Goal: Task Accomplishment & Management: Manage account settings

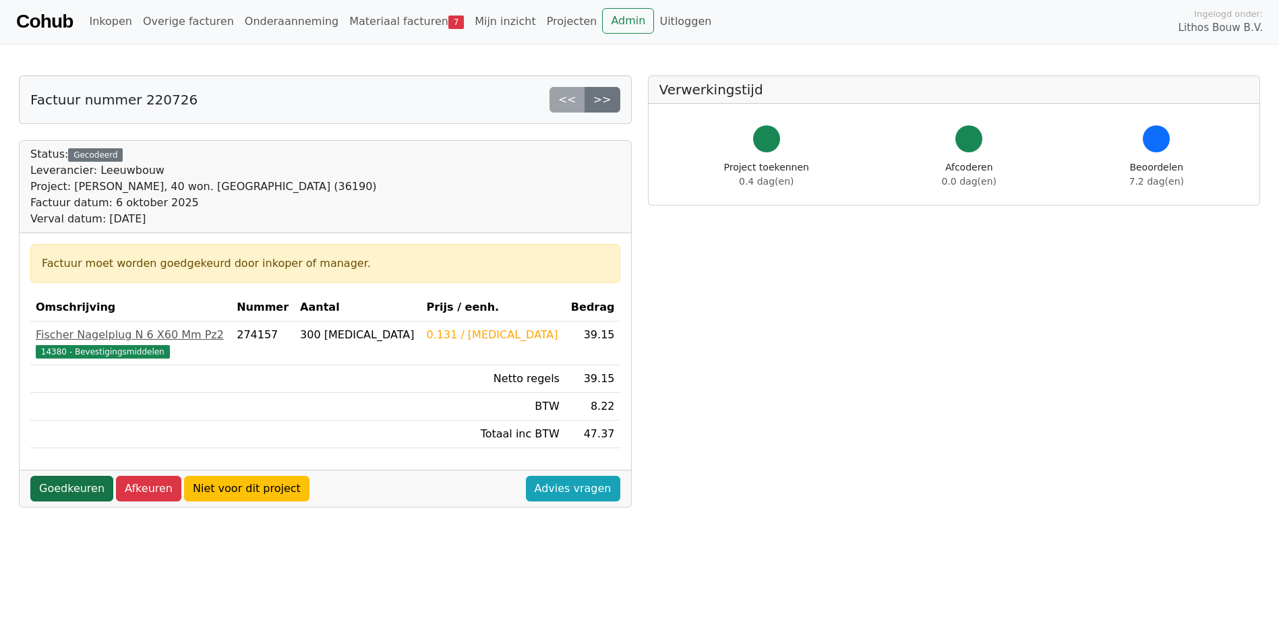
click at [72, 492] on link "Goedkeuren" at bounding box center [71, 489] width 83 height 26
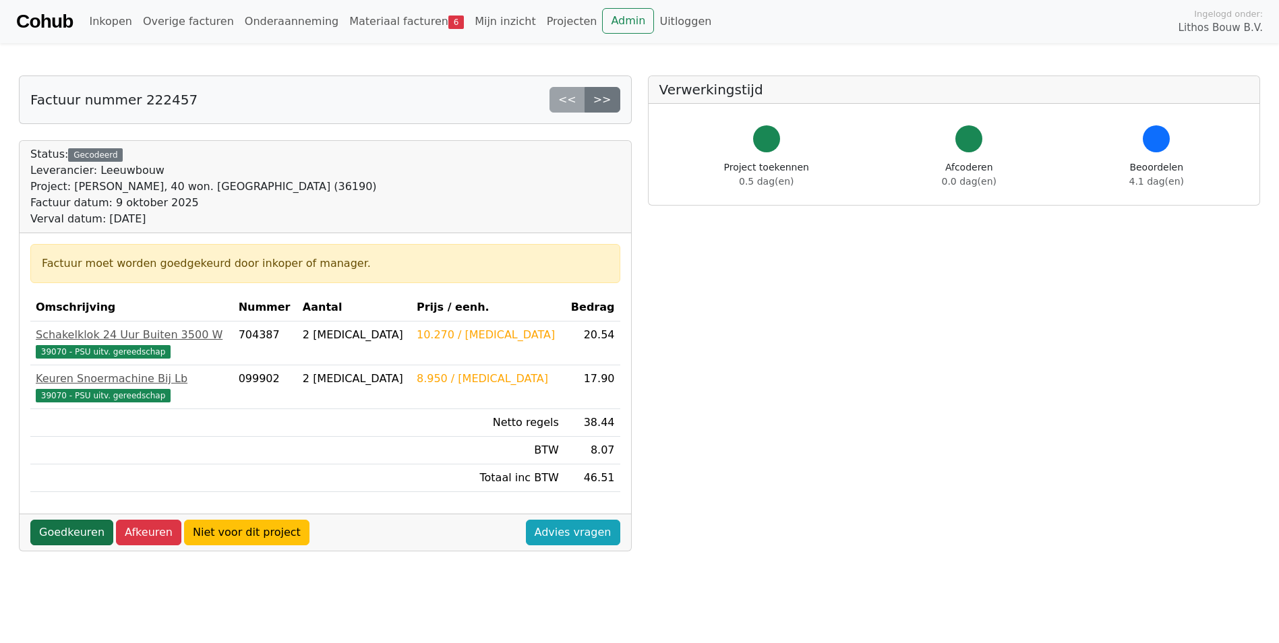
click at [80, 534] on link "Goedkeuren" at bounding box center [71, 533] width 83 height 26
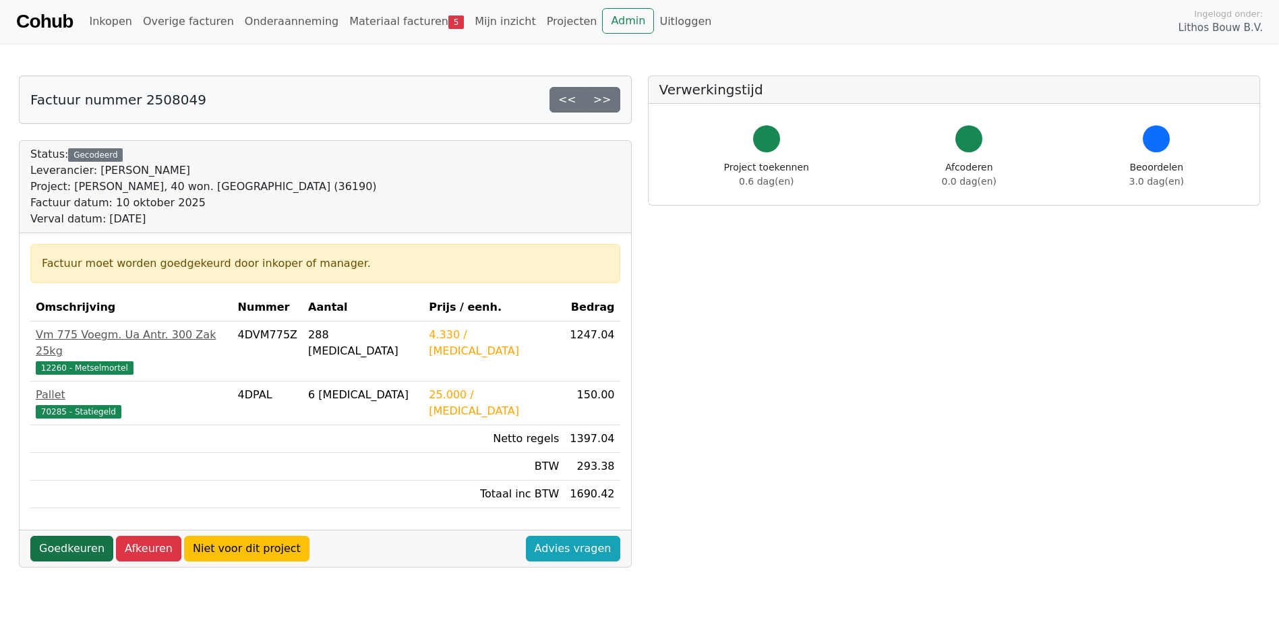
click at [88, 536] on link "Goedkeuren" at bounding box center [71, 549] width 83 height 26
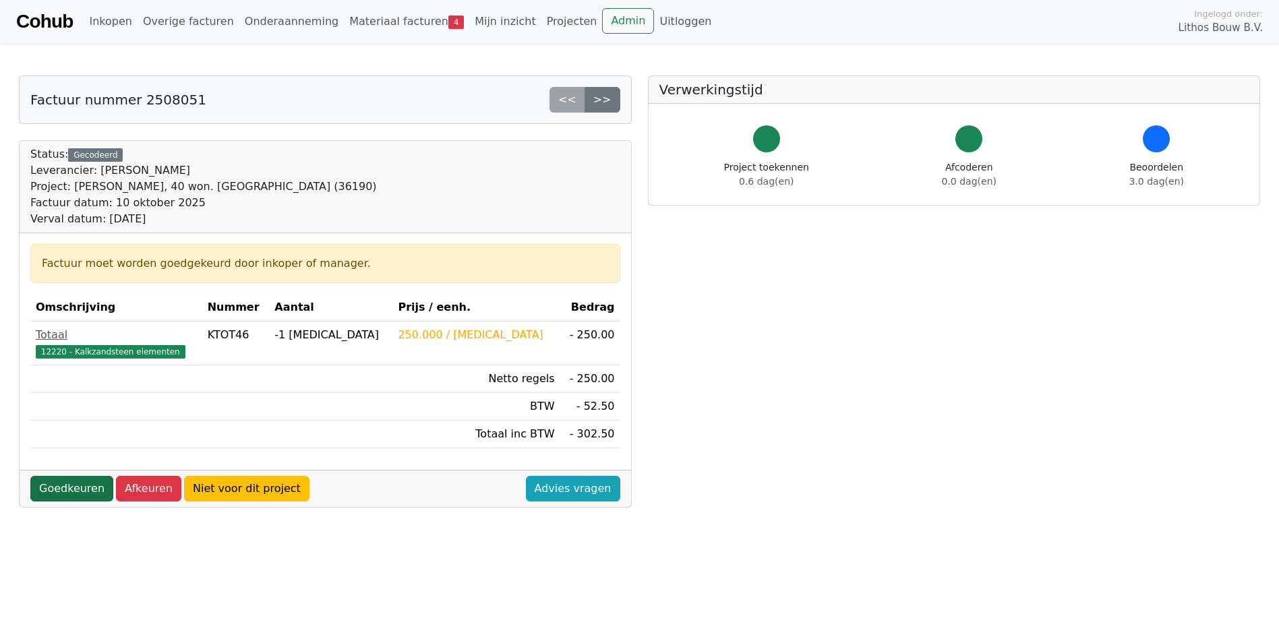
click at [76, 491] on link "Goedkeuren" at bounding box center [71, 489] width 83 height 26
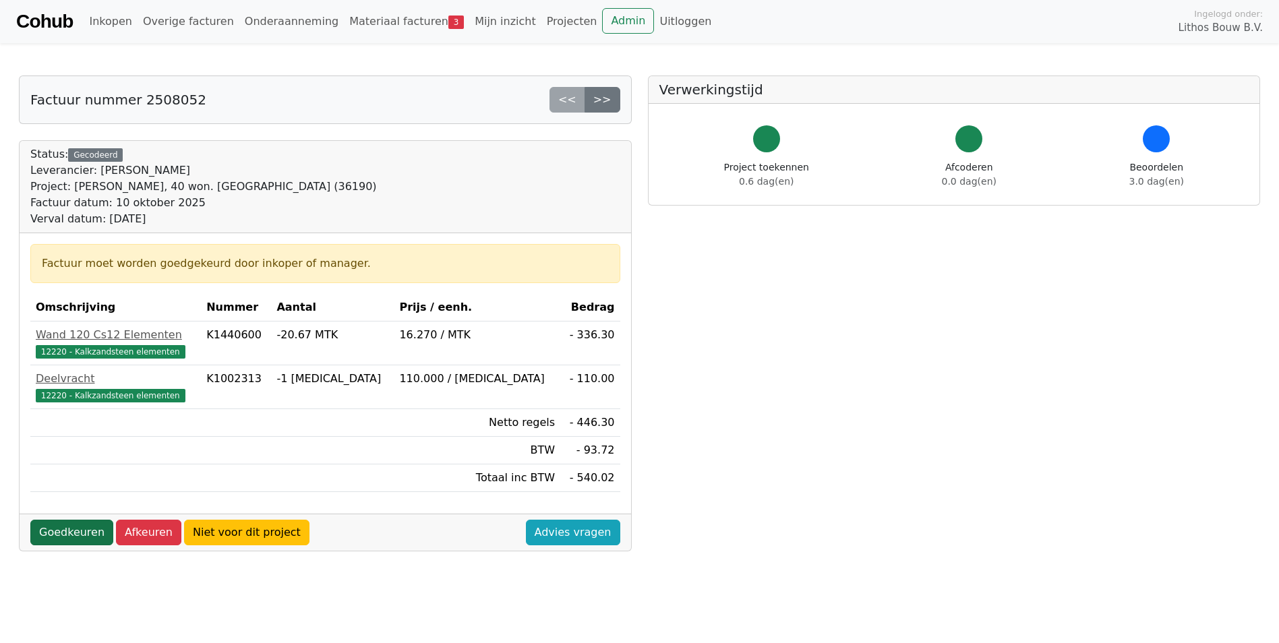
click at [99, 532] on link "Goedkeuren" at bounding box center [71, 533] width 83 height 26
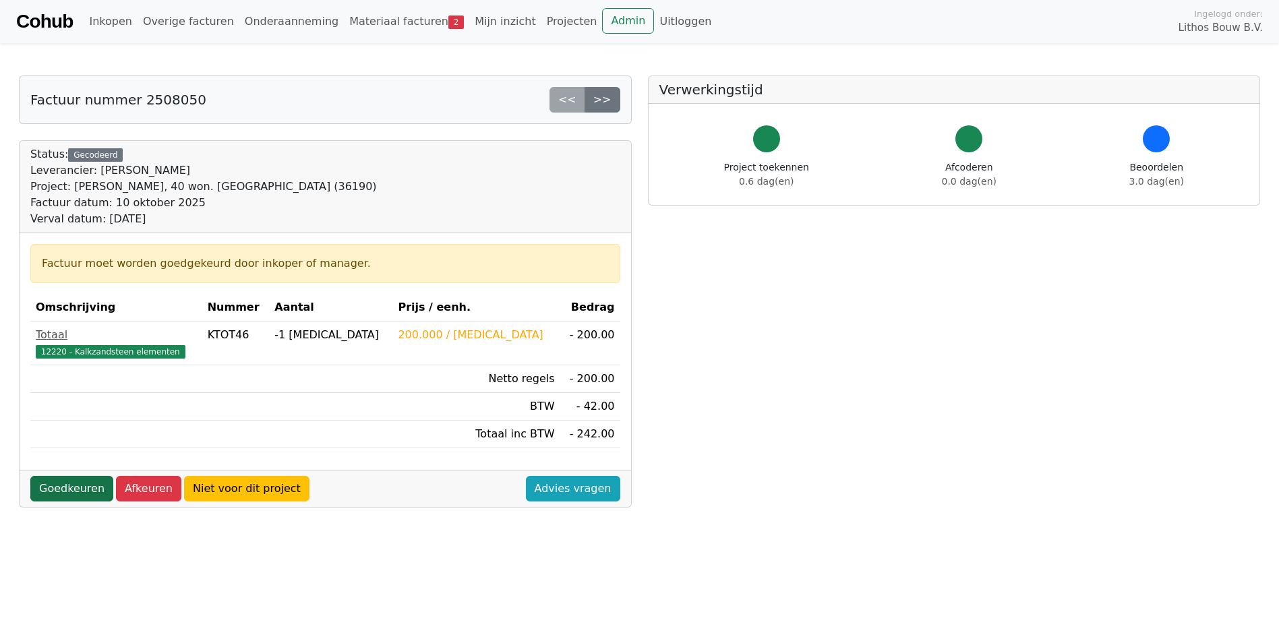
click at [56, 494] on link "Goedkeuren" at bounding box center [71, 489] width 83 height 26
